Goal: Information Seeking & Learning: Learn about a topic

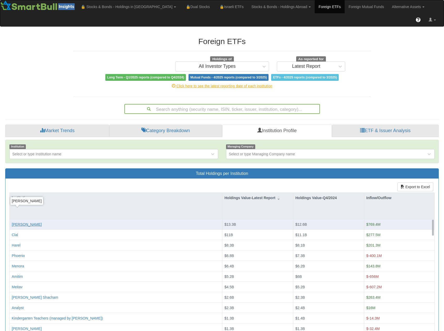
click at [21, 222] on div "[PERSON_NAME]" at bounding box center [27, 224] width 30 height 5
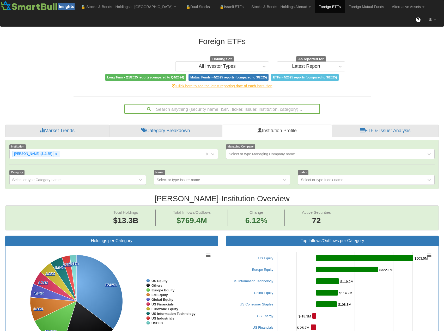
click at [179, 104] on div "Search anything (security name, ISIN, ticker, issuer, institution, category)..." at bounding box center [222, 108] width 194 height 9
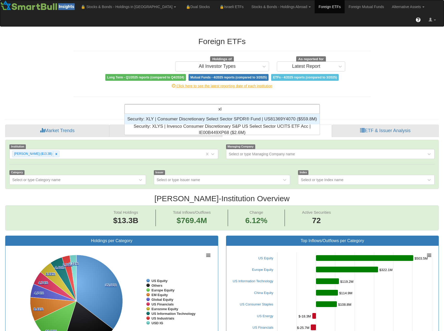
scroll to position [126, 191]
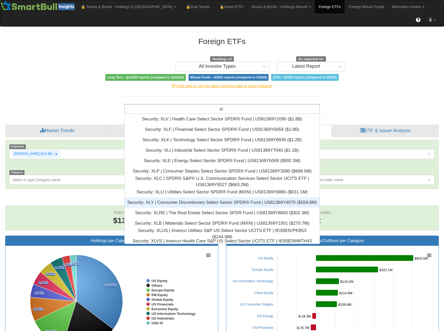
type input "x"
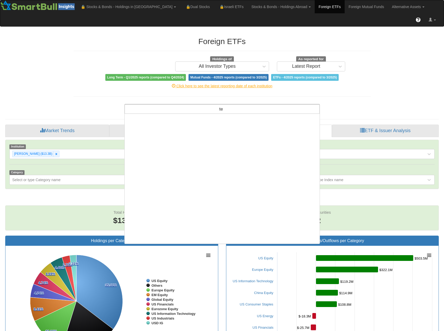
scroll to position [0, 0]
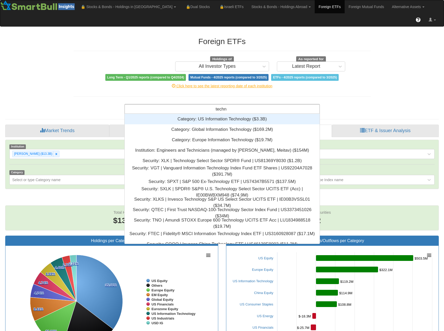
type input "techno"
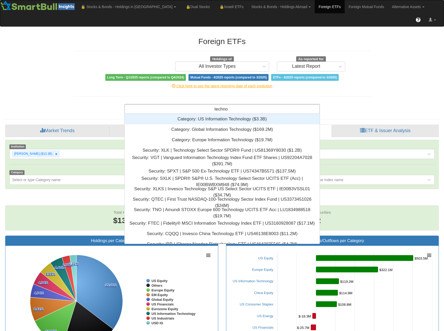
click at [207, 114] on div "Category: ‎US Information Technology ‎($3.3B)‏" at bounding box center [222, 119] width 195 height 10
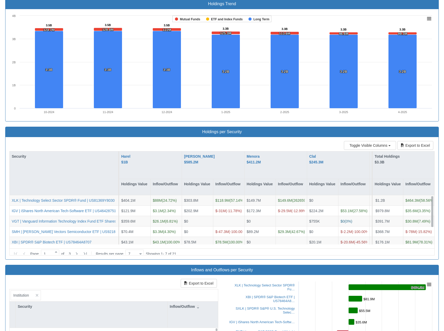
drag, startPoint x: 432, startPoint y: 212, endPoint x: 434, endPoint y: 191, distance: 21.2
click at [434, 191] on div "Toggle Visible Columns Units Export to Excel Security Harel $1B Holdings Value …" at bounding box center [221, 198] width 433 height 122
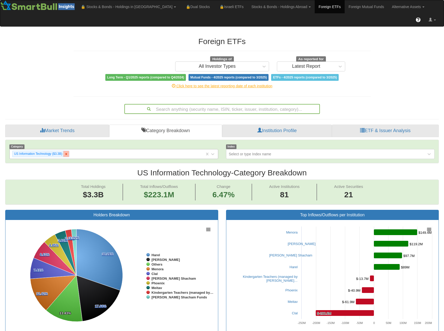
click at [67, 153] on icon at bounding box center [66, 154] width 2 height 2
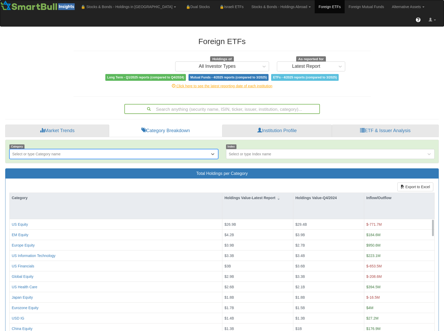
click at [180, 104] on div "Search anything (security name, ISIN, ticker, issuer, institution, category)..." at bounding box center [222, 108] width 194 height 9
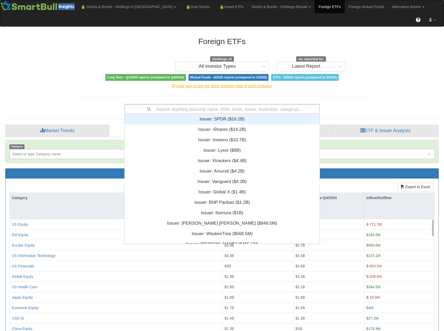
scroll to position [126, 191]
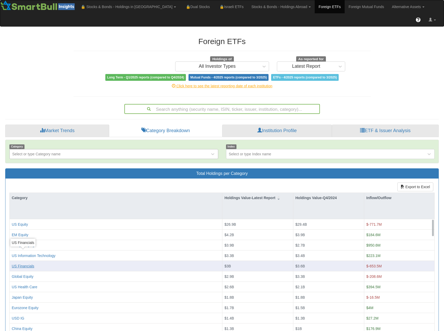
click at [30, 263] on div "US Financials" at bounding box center [23, 265] width 22 height 5
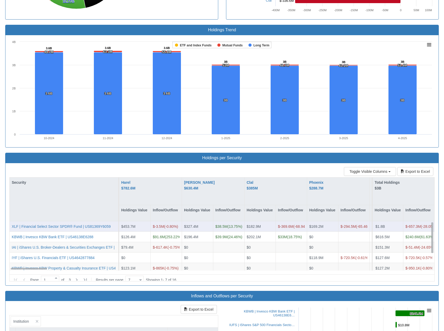
drag, startPoint x: 432, startPoint y: 219, endPoint x: 433, endPoint y: 213, distance: 5.8
click at [433, 221] on div "XLF | Financial Select Sector SPDR® Fund | US81369Y6059 $453.7M $-3.5M ( -0.80 …" at bounding box center [222, 245] width 424 height 49
drag, startPoint x: 432, startPoint y: 222, endPoint x: 434, endPoint y: 215, distance: 7.5
click at [434, 215] on div "Toggle Visible Columns Units Export to Excel Security Harel $782.6M Holdings Va…" at bounding box center [221, 224] width 433 height 122
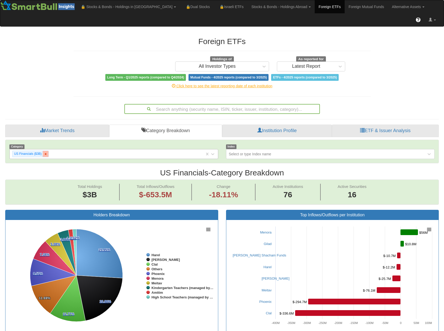
click at [46, 153] on icon at bounding box center [46, 154] width 2 height 2
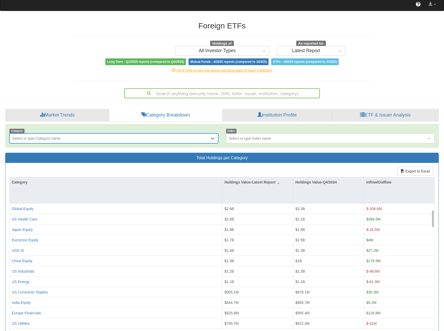
scroll to position [52, 0]
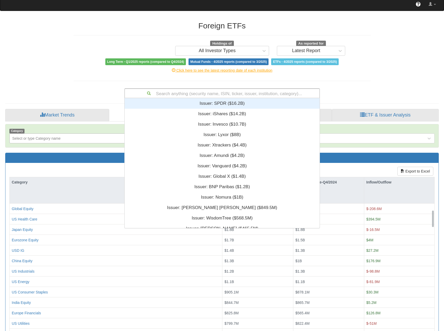
click at [183, 89] on div "Search anything (security name, ISIN, ticker, issuer, institution, category)..." at bounding box center [222, 93] width 194 height 9
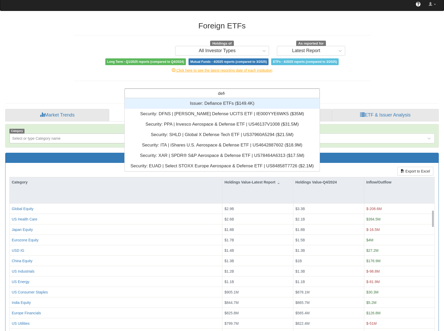
scroll to position [59, 191]
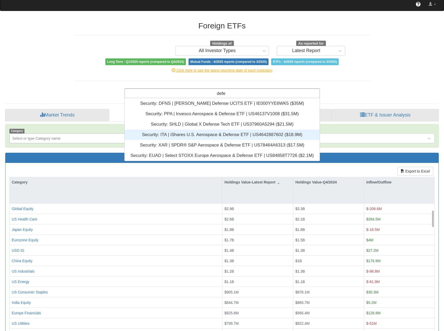
type input "defe"
